Goal: Transaction & Acquisition: Purchase product/service

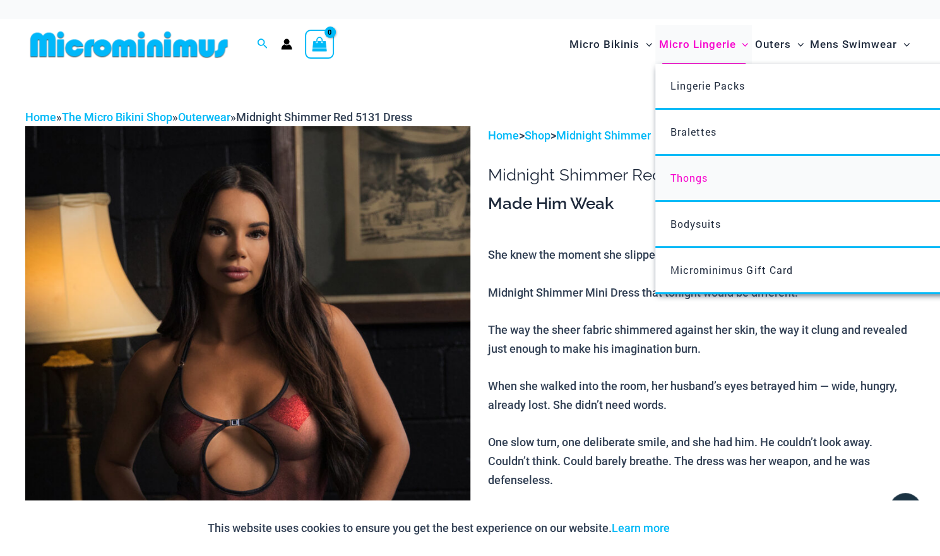
click at [700, 195] on link "Thongs" at bounding box center [844, 179] width 376 height 46
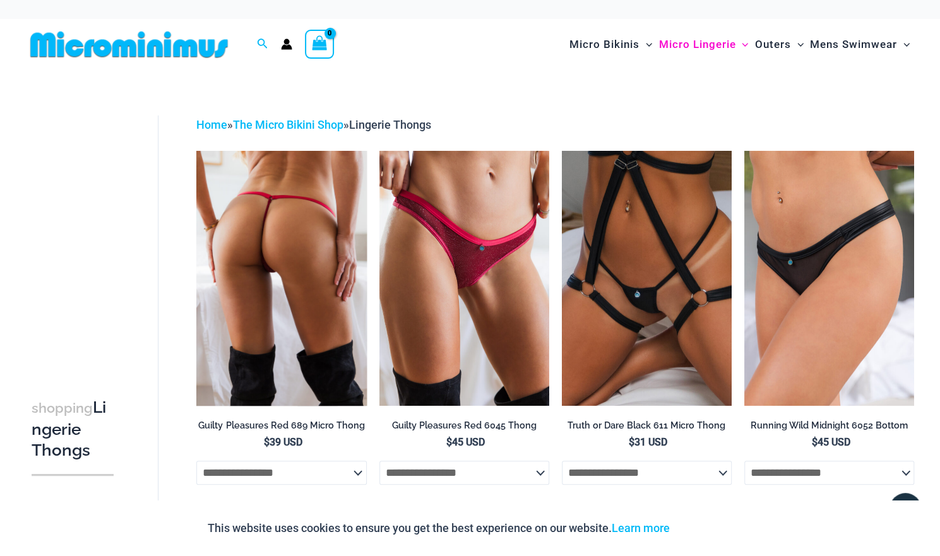
click at [270, 275] on img at bounding box center [281, 278] width 170 height 255
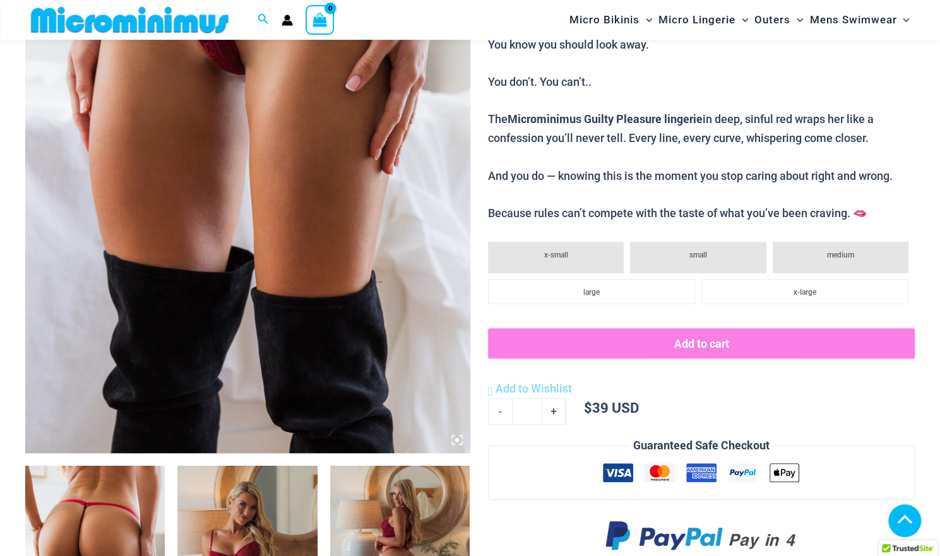
scroll to position [604, 0]
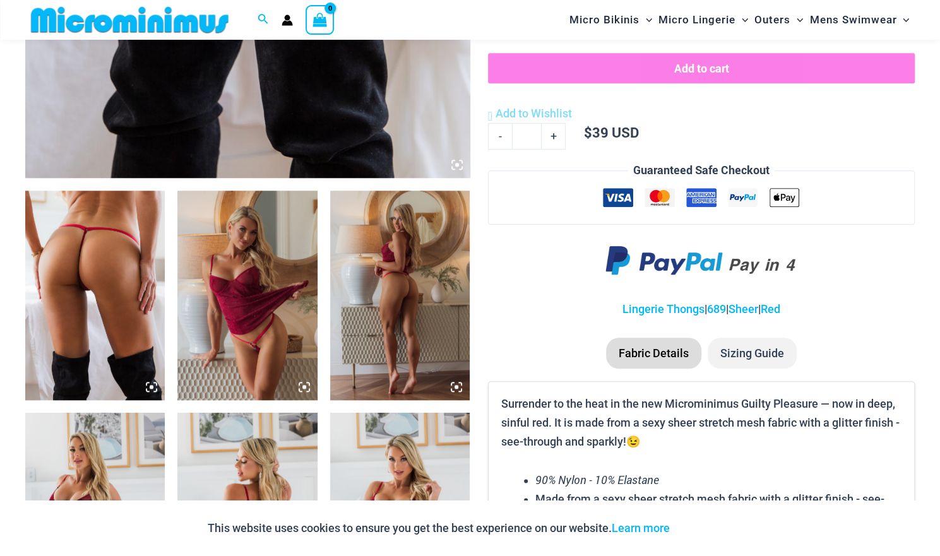
click at [236, 249] on img at bounding box center [247, 296] width 140 height 210
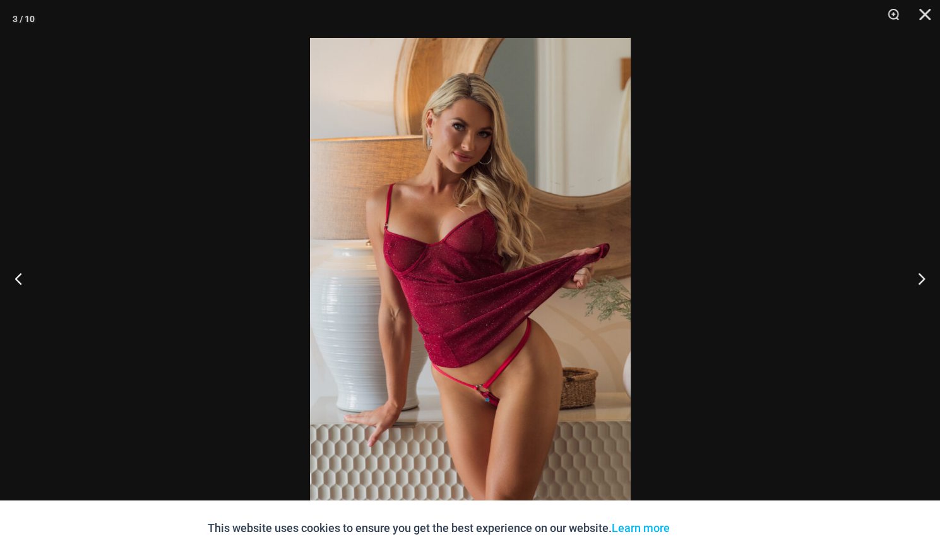
click at [434, 147] on img at bounding box center [470, 278] width 321 height 481
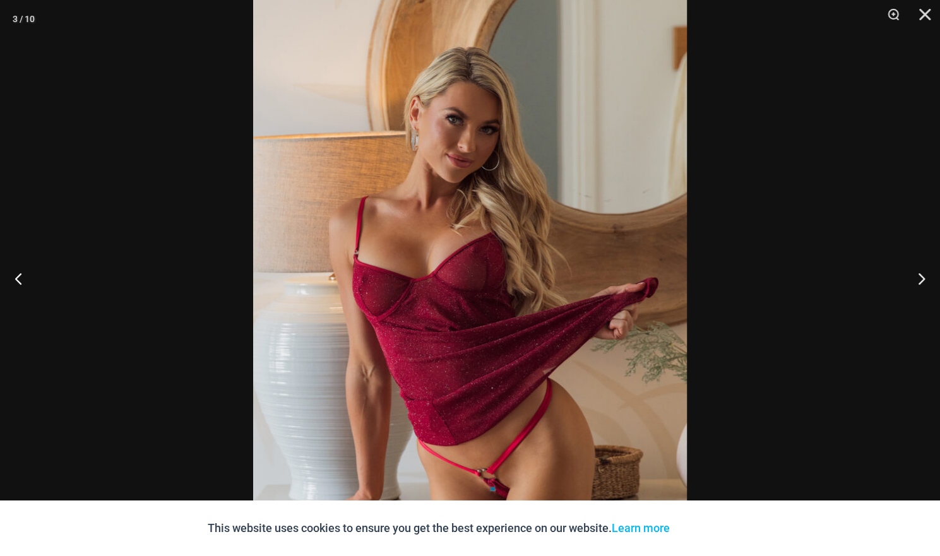
click at [779, 230] on div at bounding box center [470, 278] width 940 height 556
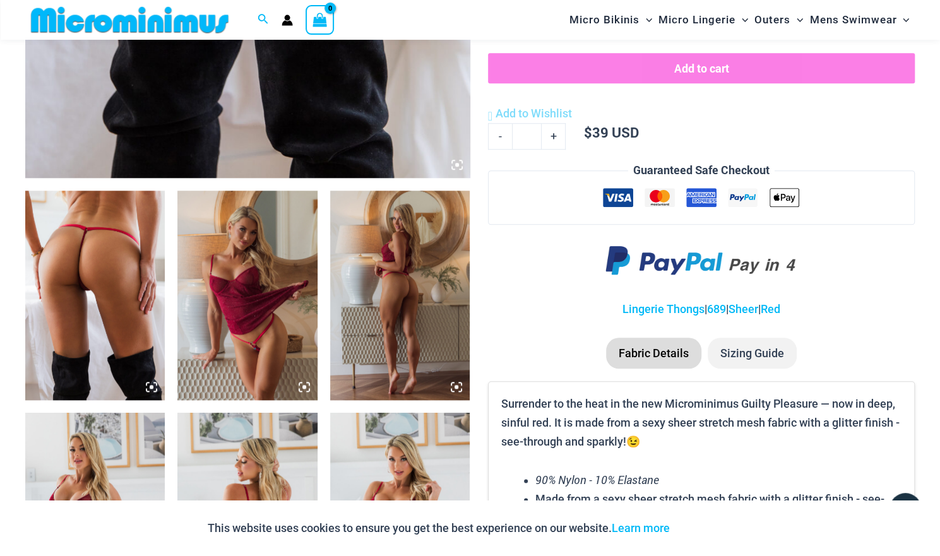
click at [424, 277] on img at bounding box center [400, 296] width 140 height 210
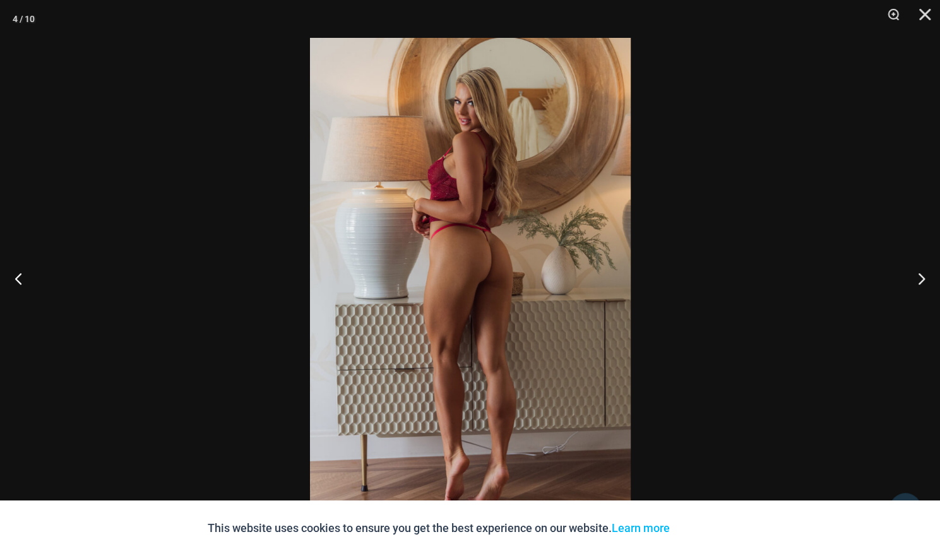
click at [568, 282] on img at bounding box center [470, 278] width 321 height 481
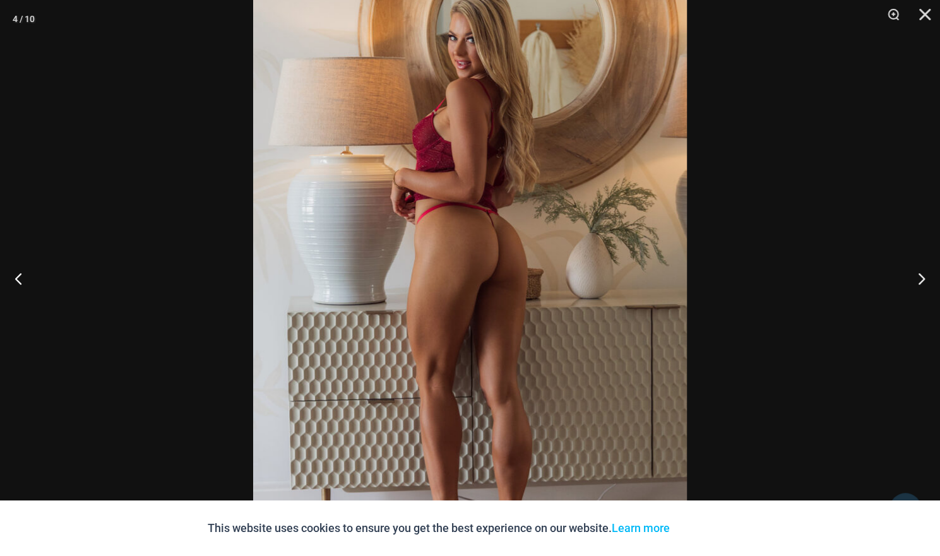
click at [802, 191] on div at bounding box center [470, 278] width 940 height 556
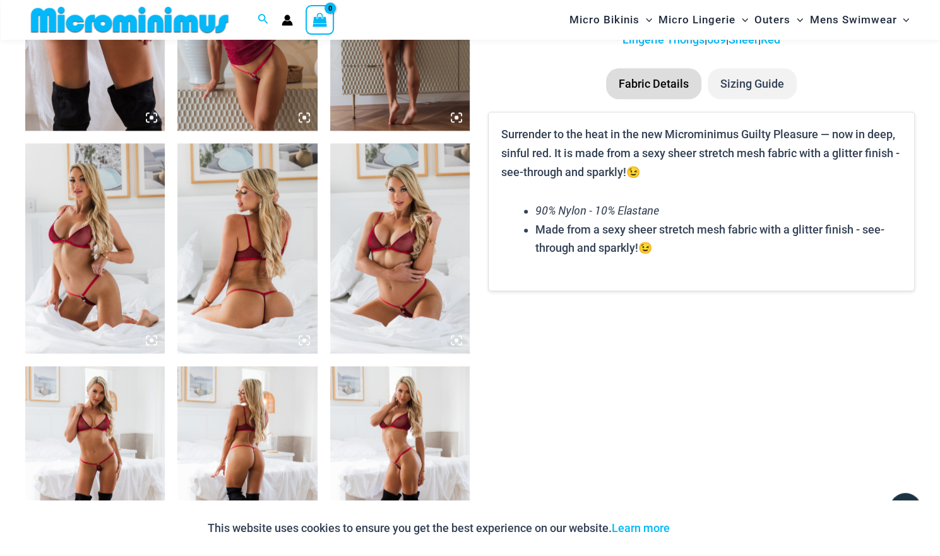
scroll to position [983, 0]
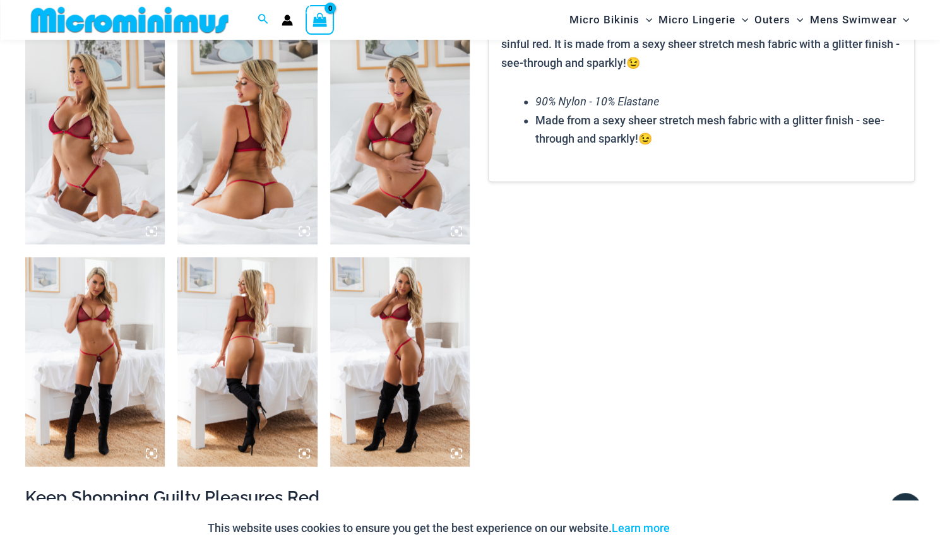
click at [287, 171] on img at bounding box center [247, 139] width 140 height 210
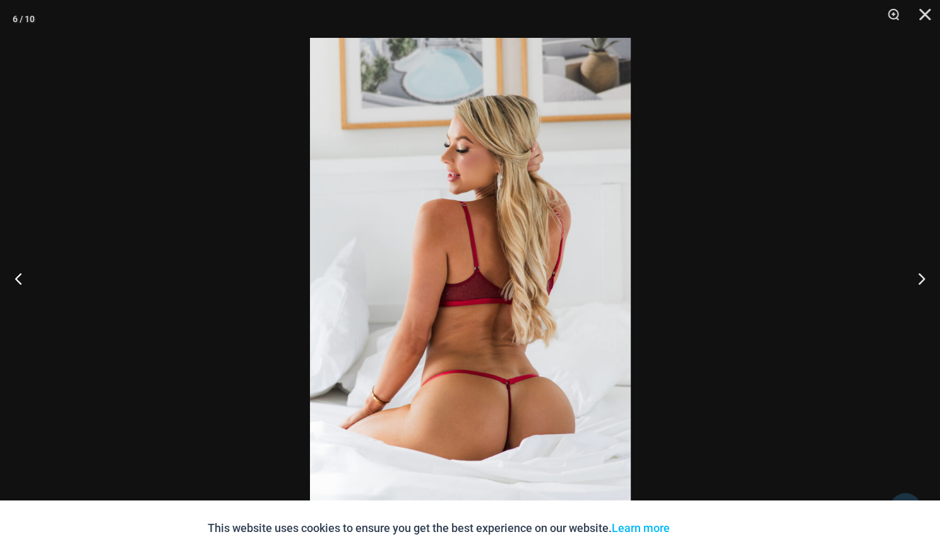
click at [234, 230] on div at bounding box center [470, 278] width 940 height 556
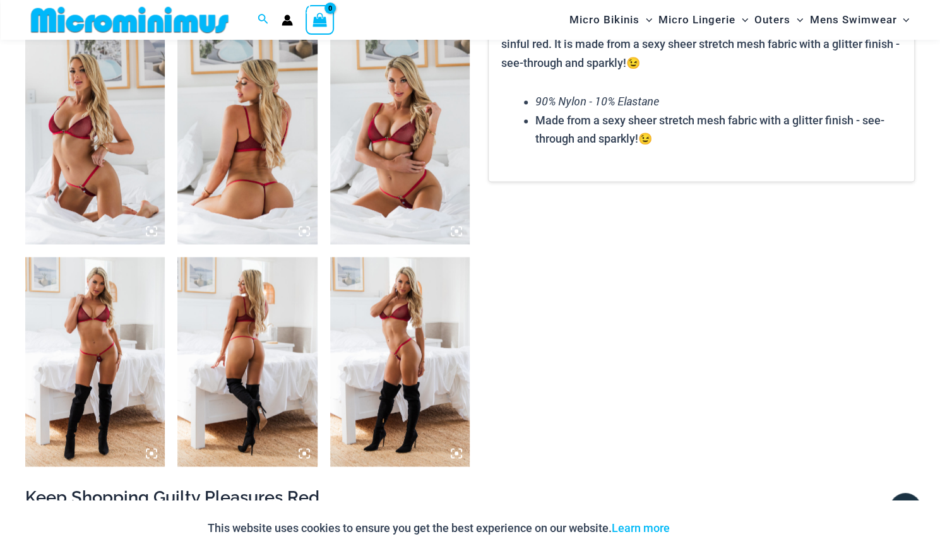
click at [413, 370] on img at bounding box center [400, 362] width 140 height 210
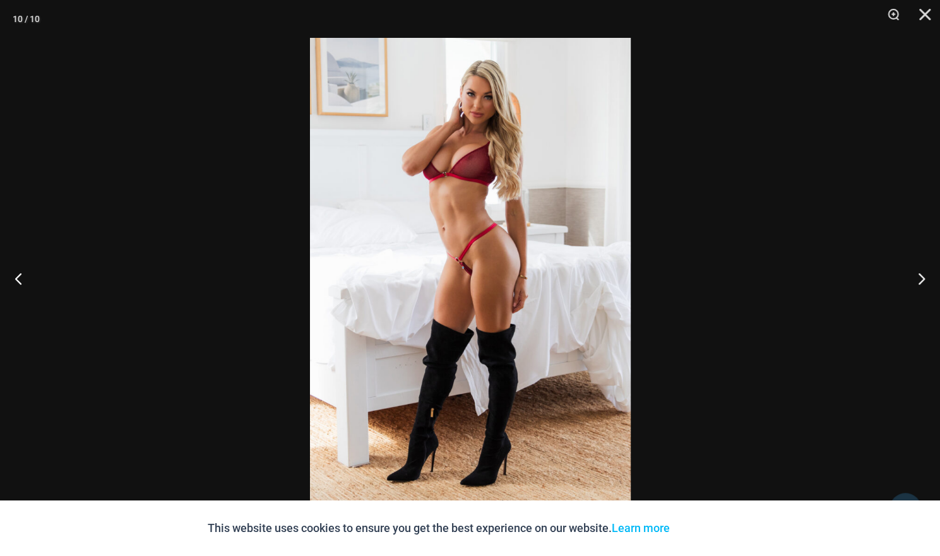
click at [718, 68] on div at bounding box center [470, 278] width 940 height 556
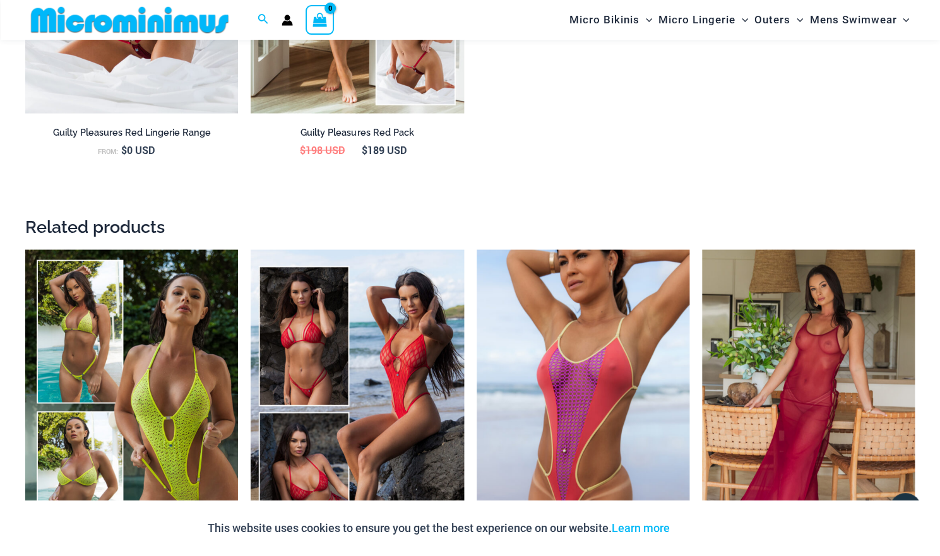
scroll to position [1883, 0]
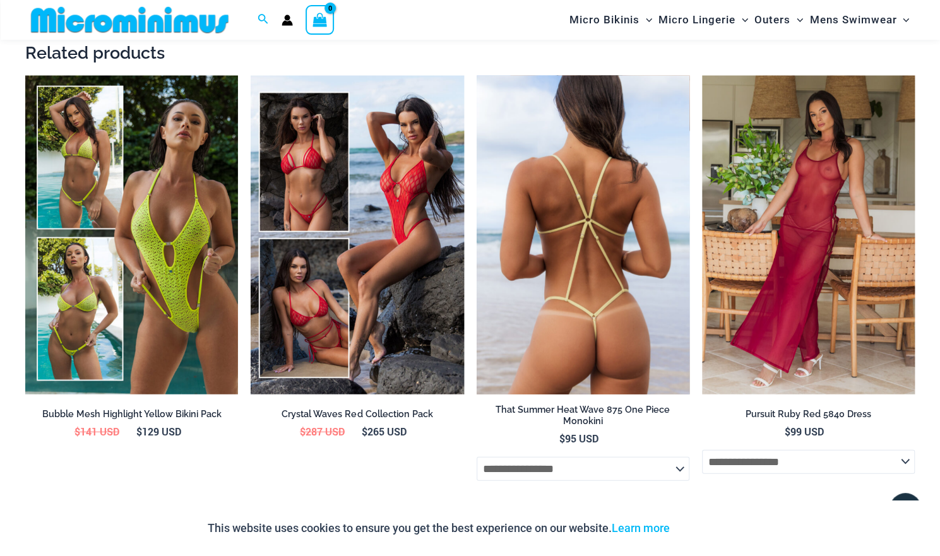
click at [619, 184] on img at bounding box center [583, 236] width 213 height 320
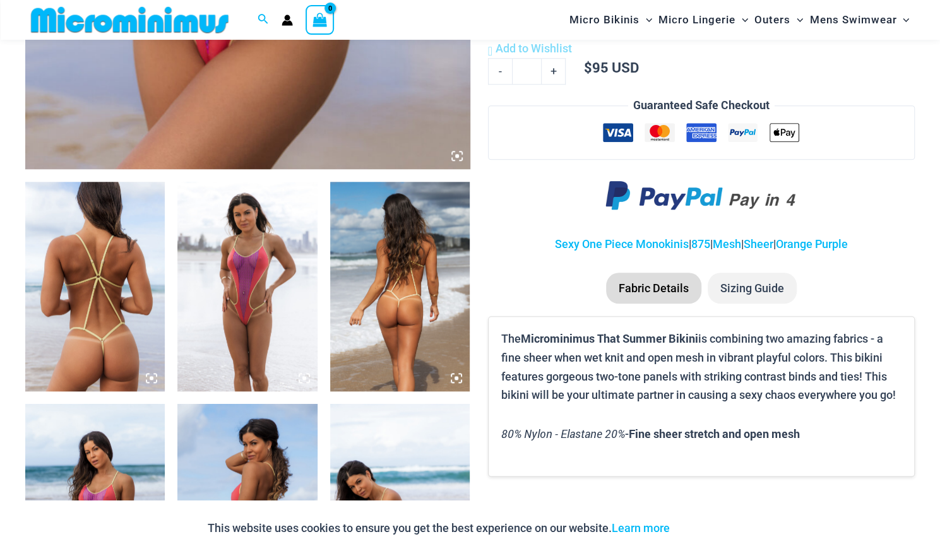
scroll to position [605, 0]
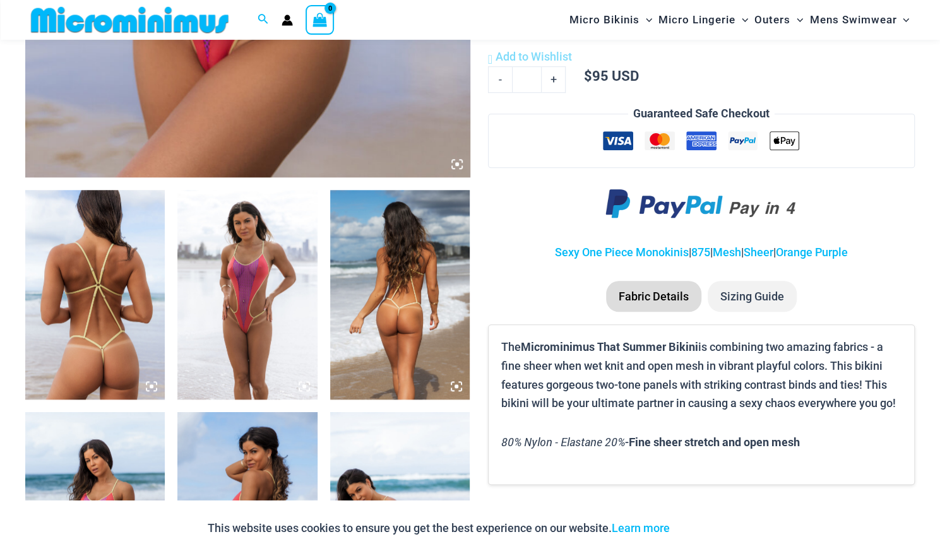
click at [123, 249] on img at bounding box center [95, 295] width 140 height 210
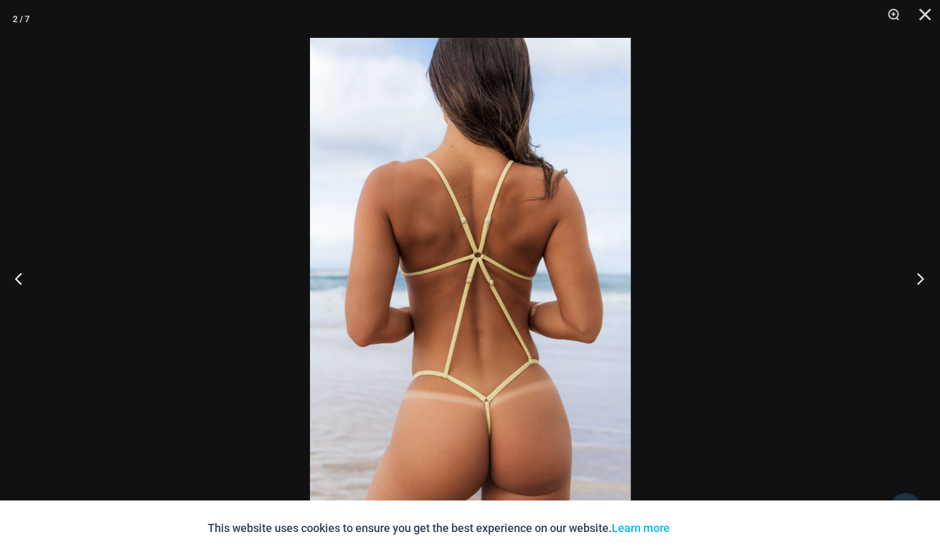
click at [921, 272] on button "Next" at bounding box center [916, 278] width 47 height 63
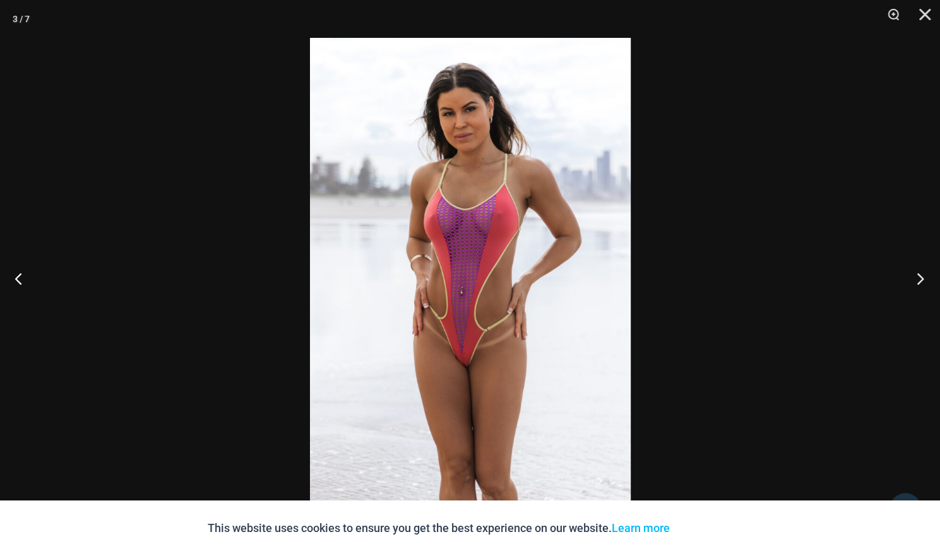
click at [922, 274] on button "Next" at bounding box center [916, 278] width 47 height 63
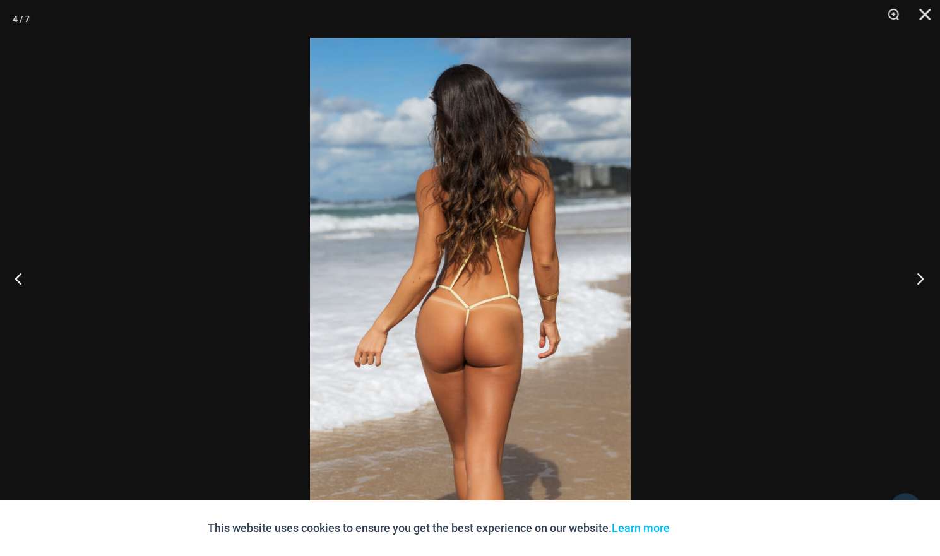
click at [925, 272] on button "Next" at bounding box center [916, 278] width 47 height 63
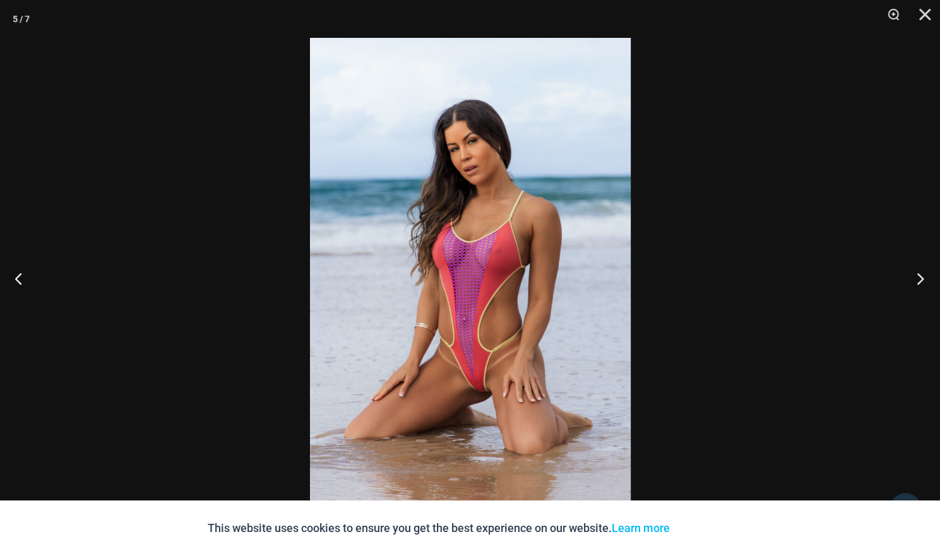
click at [926, 271] on button "Next" at bounding box center [916, 278] width 47 height 63
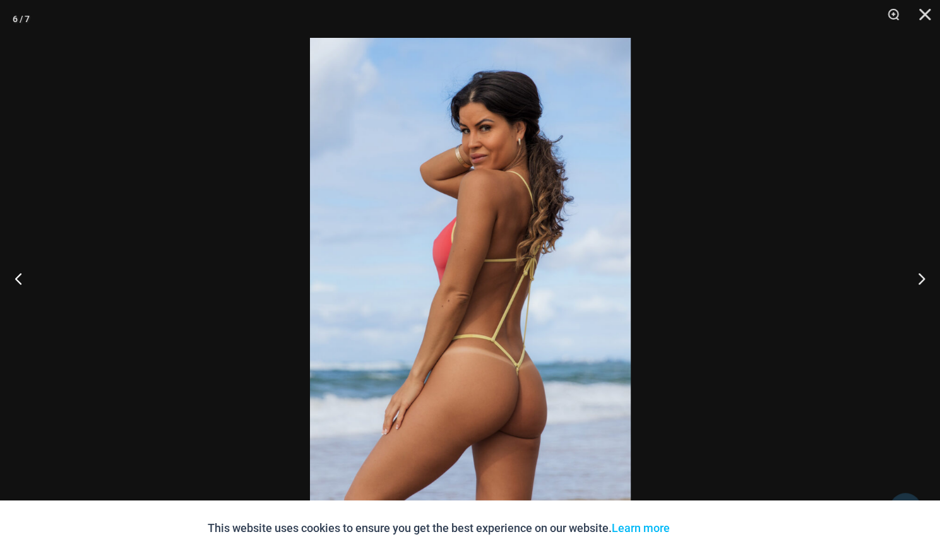
click at [855, 237] on div at bounding box center [470, 278] width 940 height 556
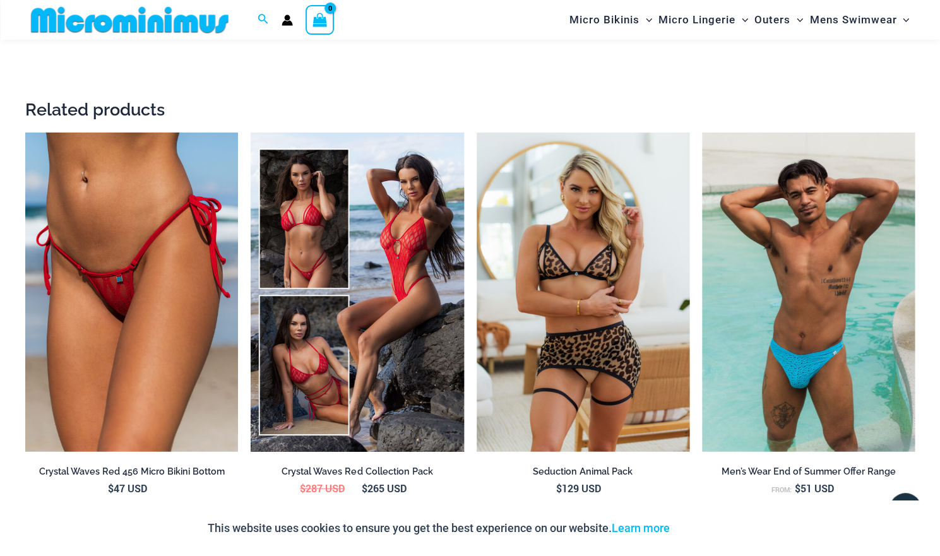
scroll to position [1599, 0]
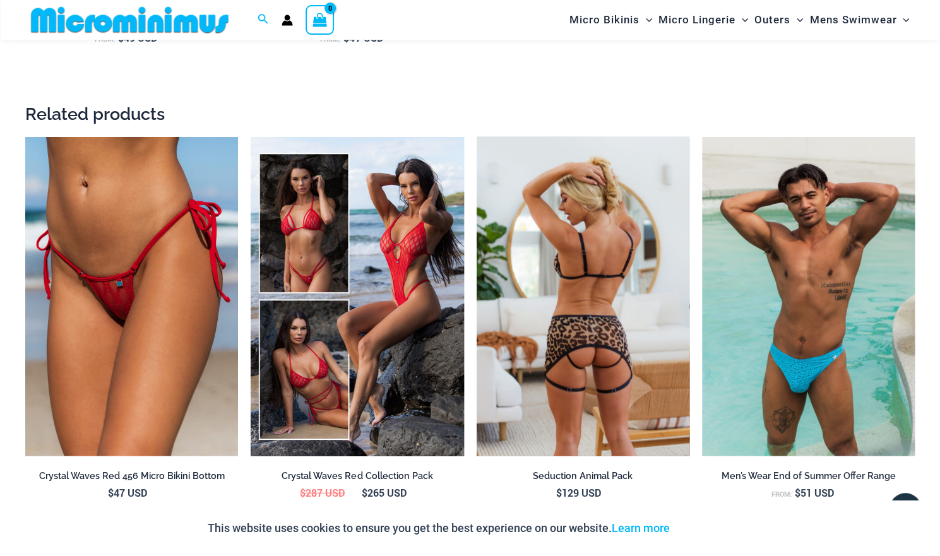
click at [570, 272] on img at bounding box center [583, 297] width 213 height 320
